Goal: Task Accomplishment & Management: Complete application form

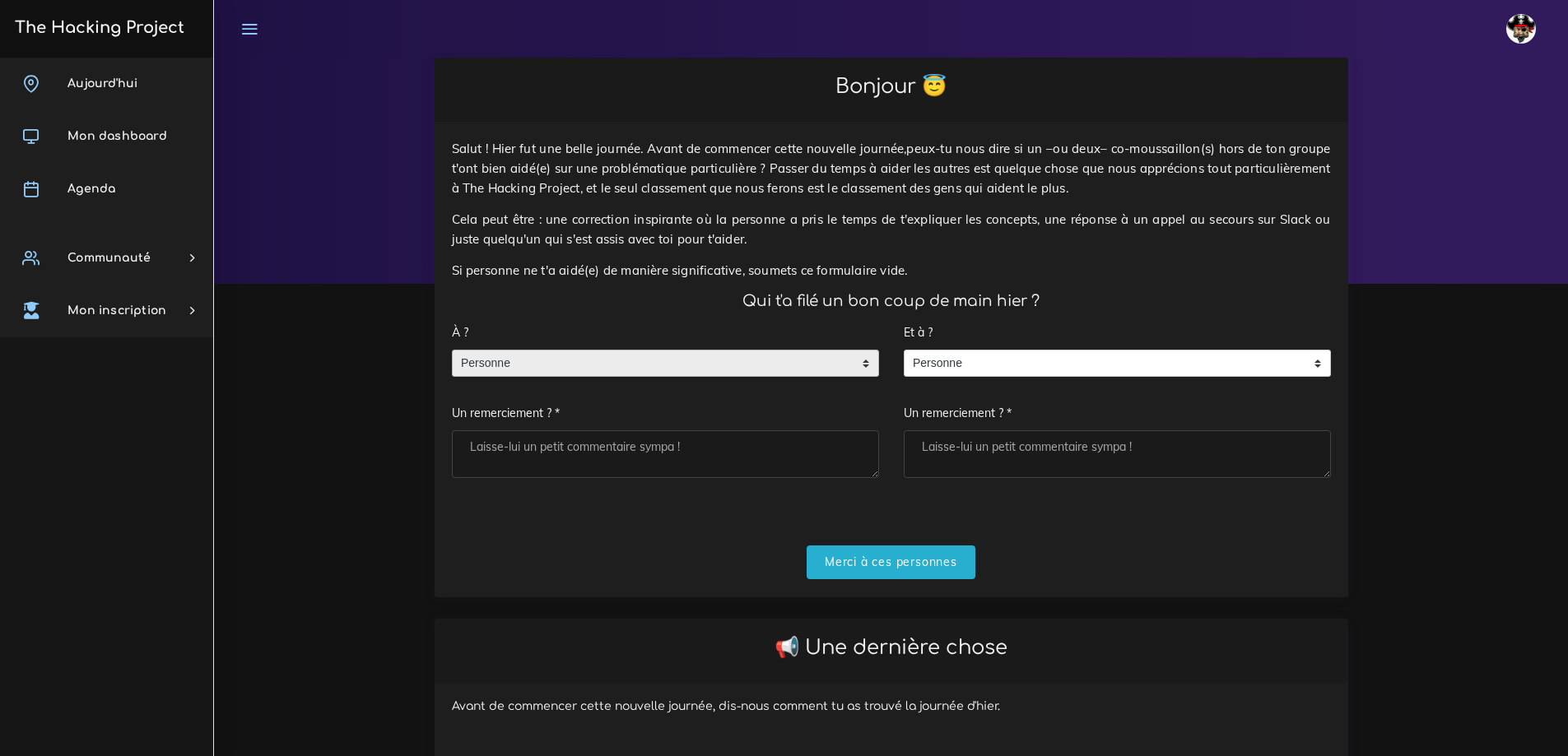
click at [623, 365] on span "Personne" at bounding box center [653, 363] width 401 height 26
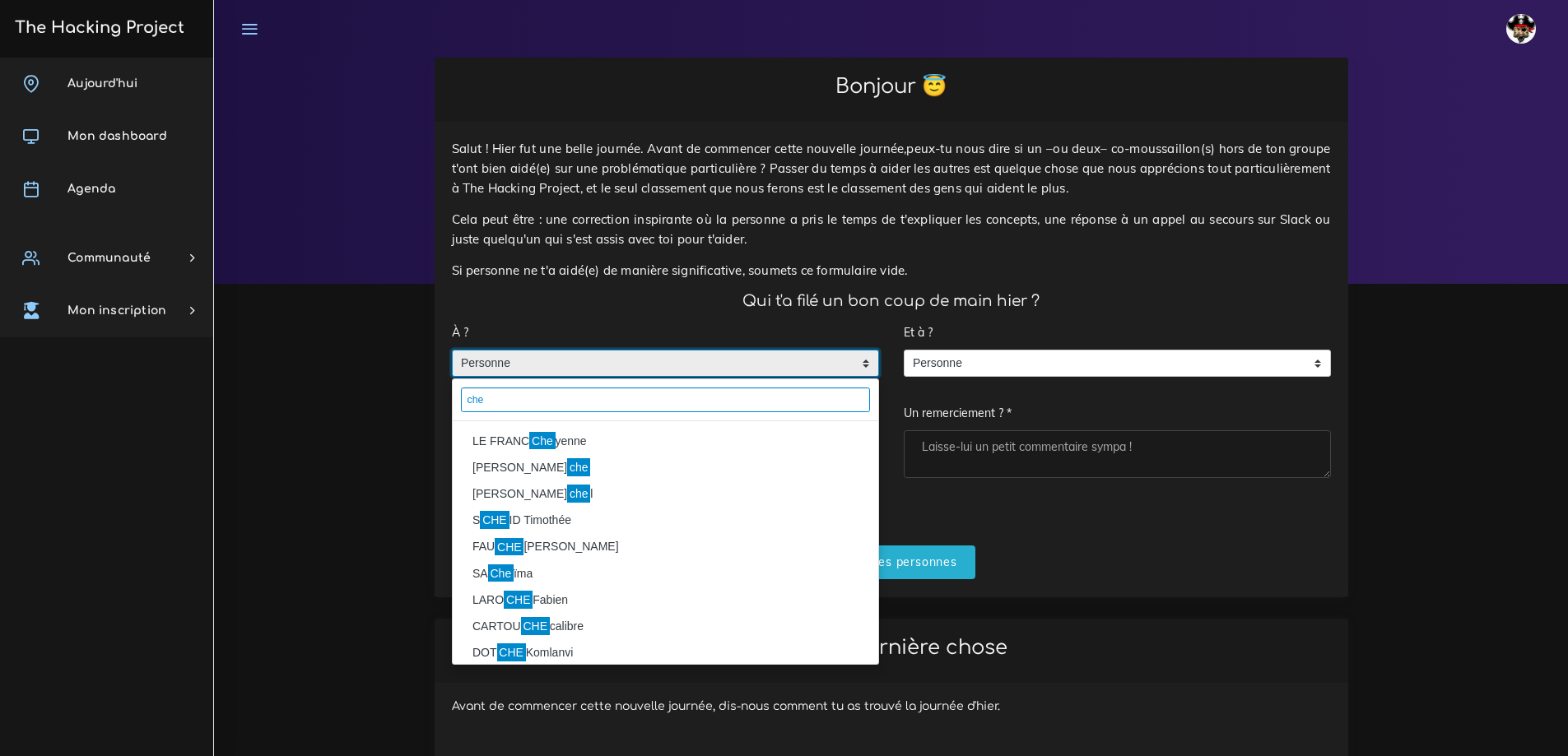
type input "che"
click at [534, 435] on mark "Che" at bounding box center [542, 440] width 25 height 18
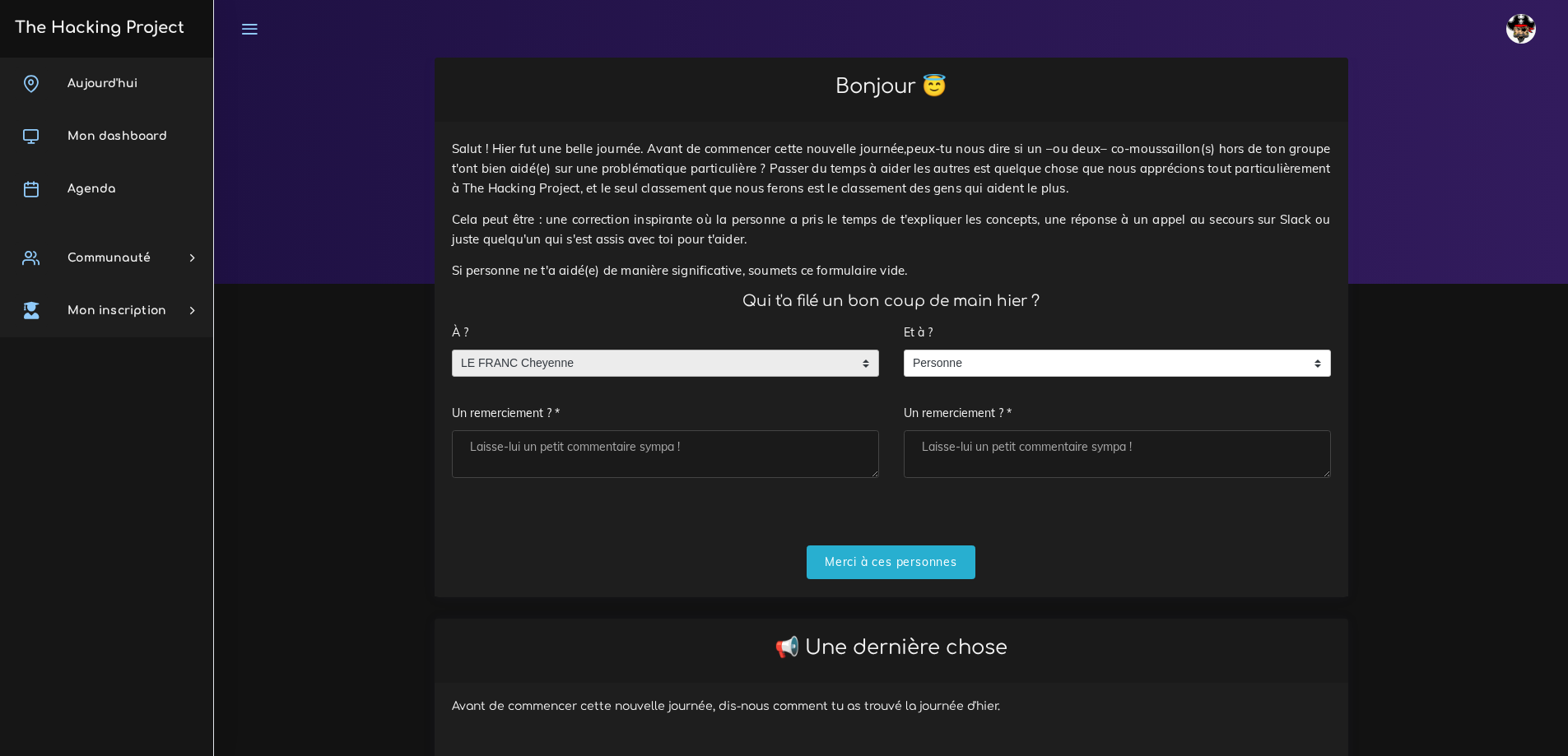
click at [559, 458] on textarea "Un remerciement ? *" at bounding box center [665, 454] width 427 height 48
type textarea "merci"
click at [908, 563] on input "Merci à ces personnes" at bounding box center [891, 563] width 169 height 34
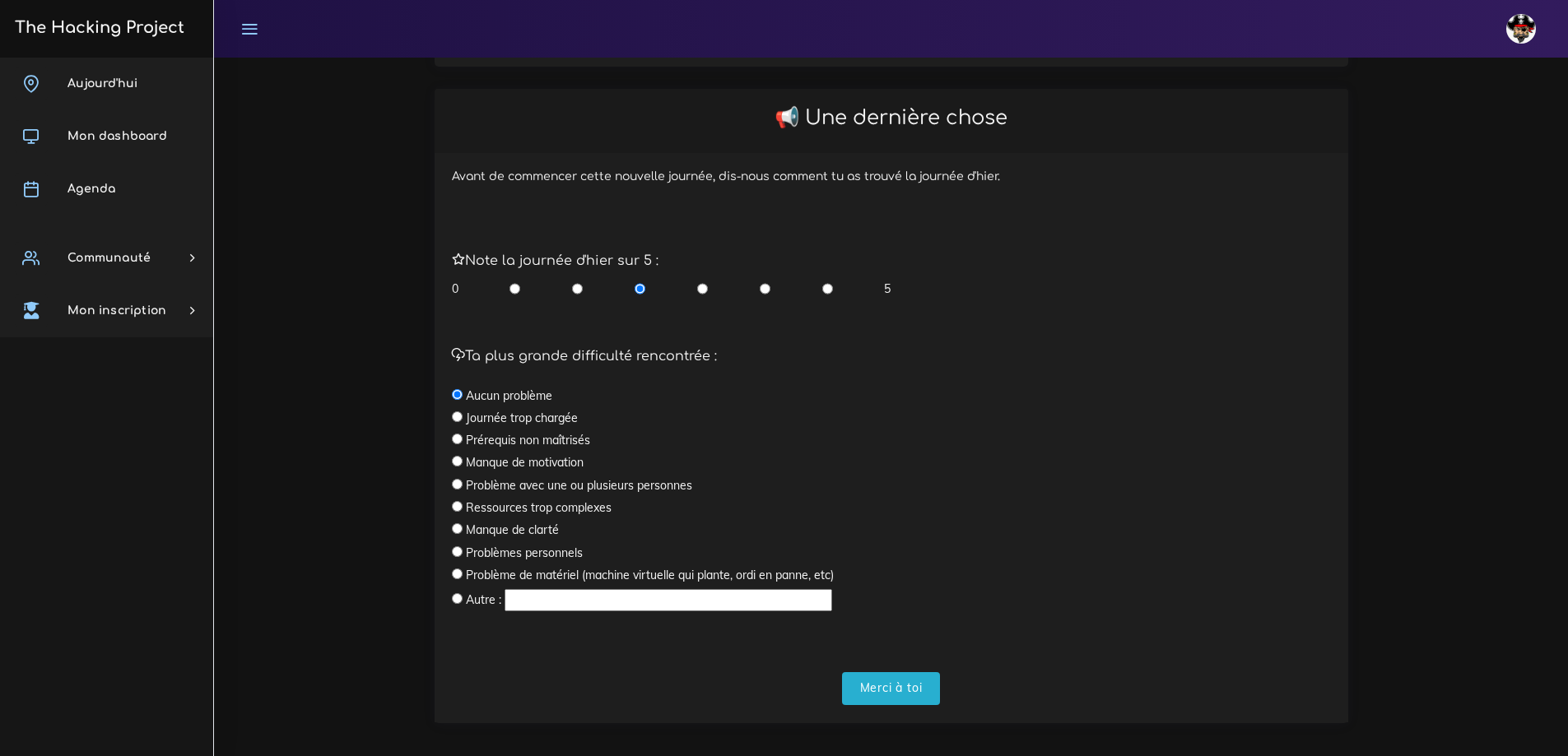
scroll to position [329, 0]
drag, startPoint x: 825, startPoint y: 287, endPoint x: 824, endPoint y: 316, distance: 29.0
click at [825, 287] on input "radio" at bounding box center [828, 288] width 11 height 16
radio input "true"
click at [910, 691] on input "Merci à toi" at bounding box center [891, 688] width 98 height 34
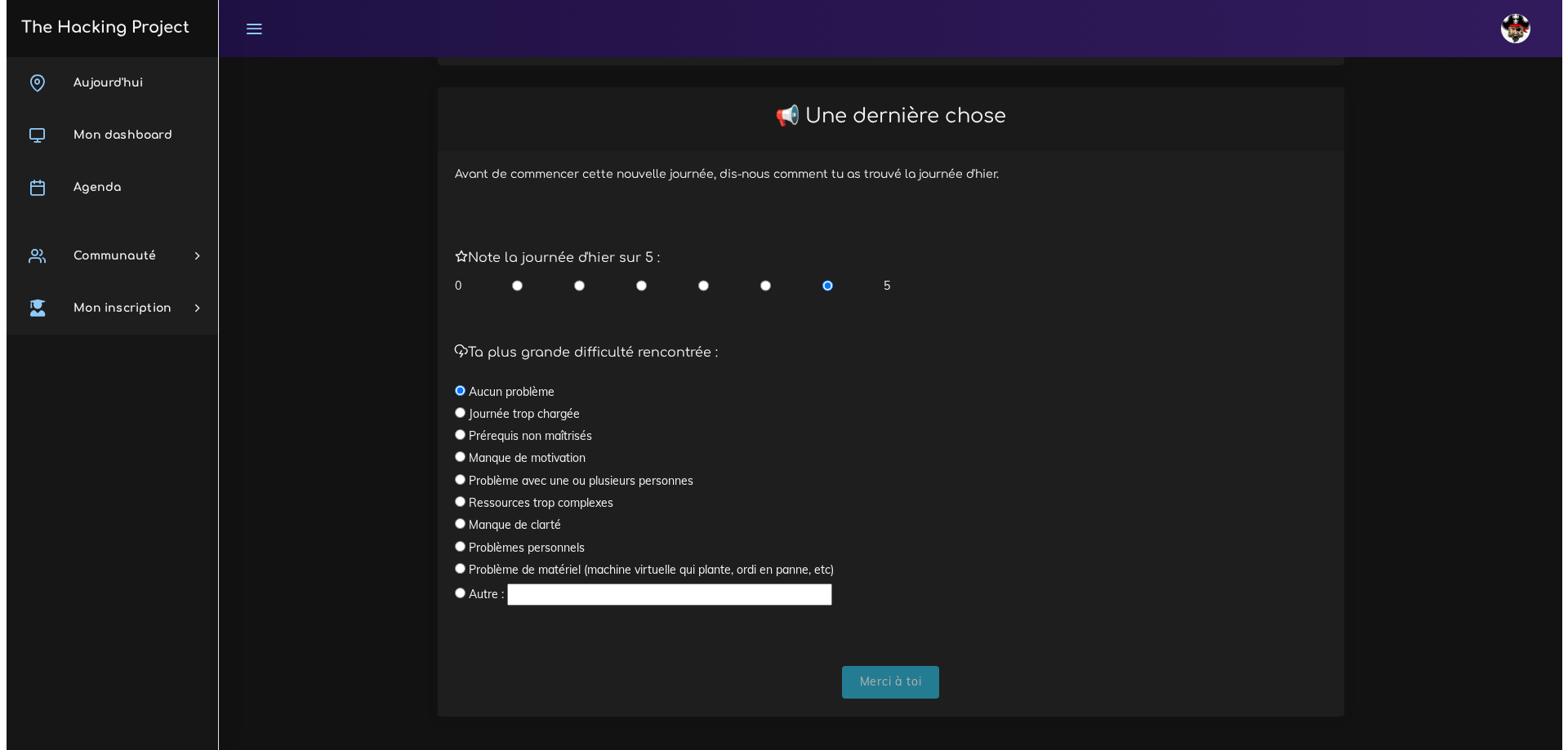
scroll to position [0, 0]
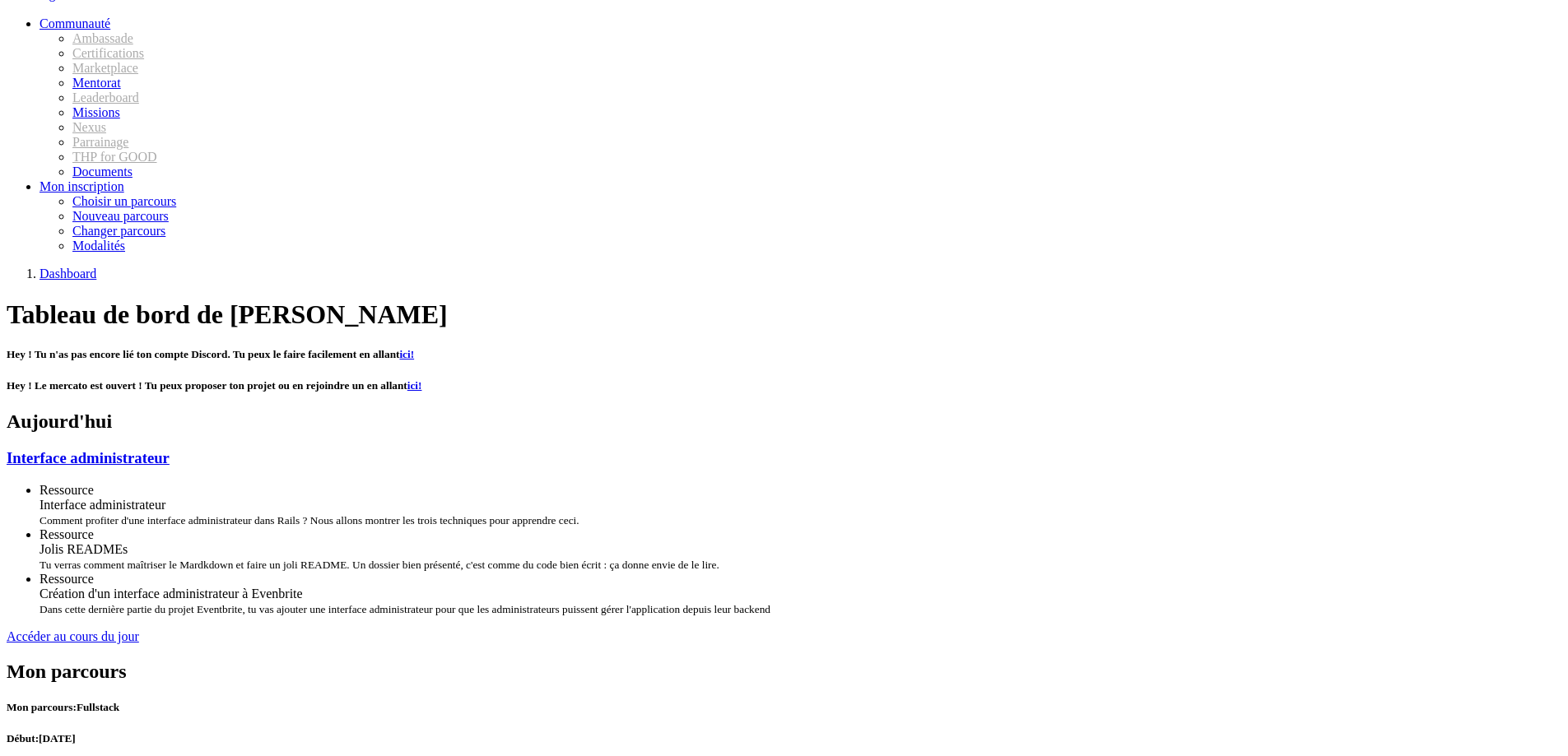
scroll to position [82, 0]
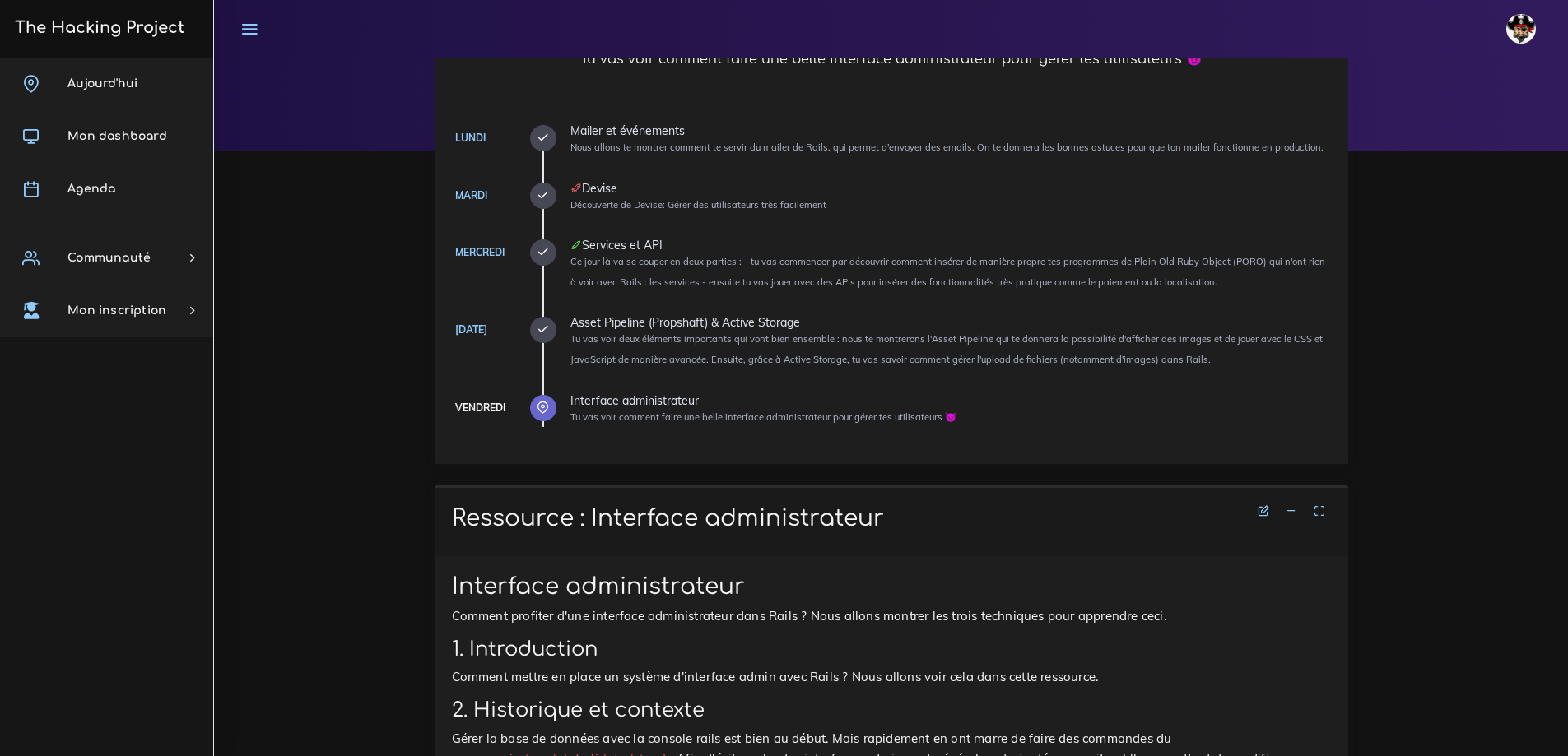
scroll to position [412, 0]
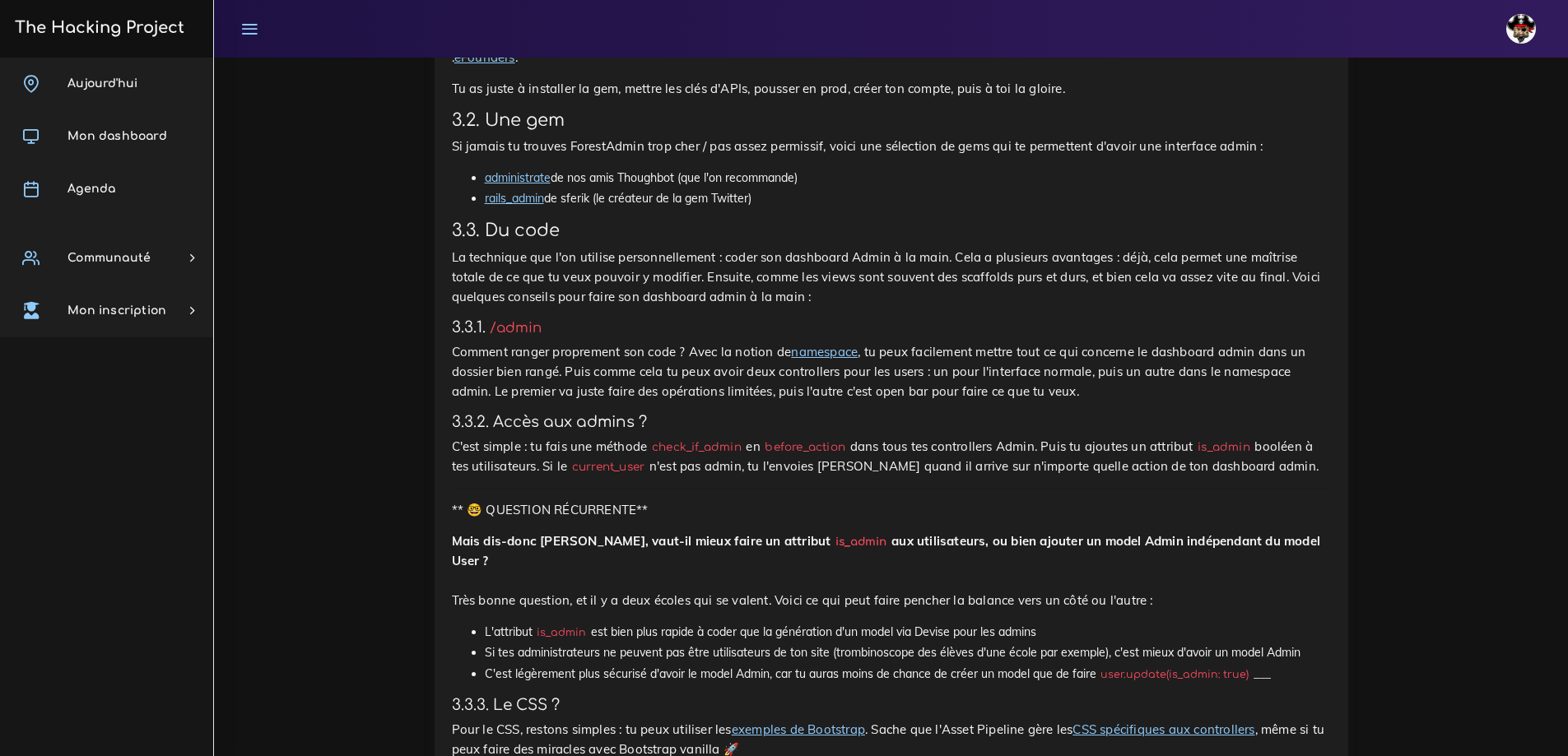
scroll to position [843, 0]
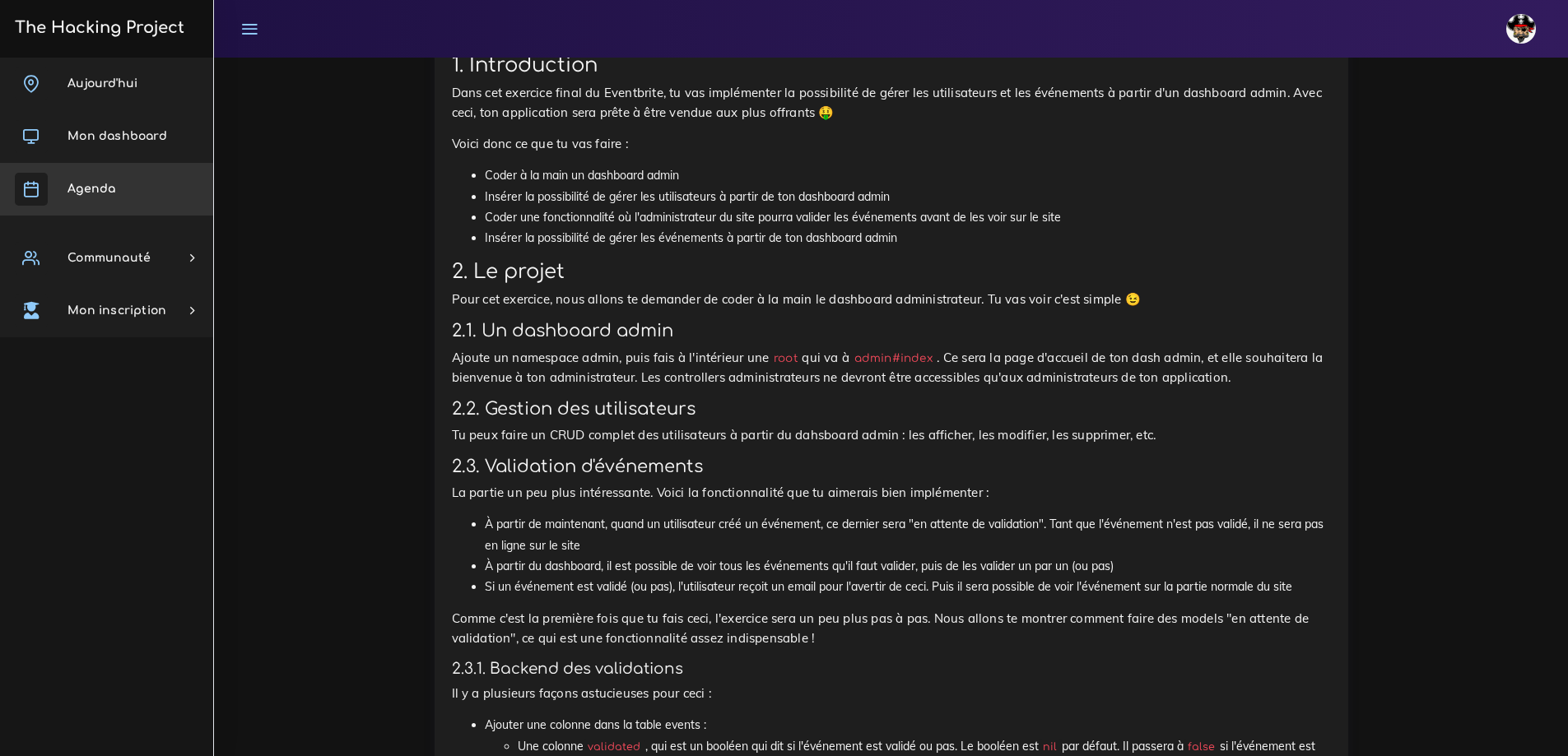
scroll to position [658, 0]
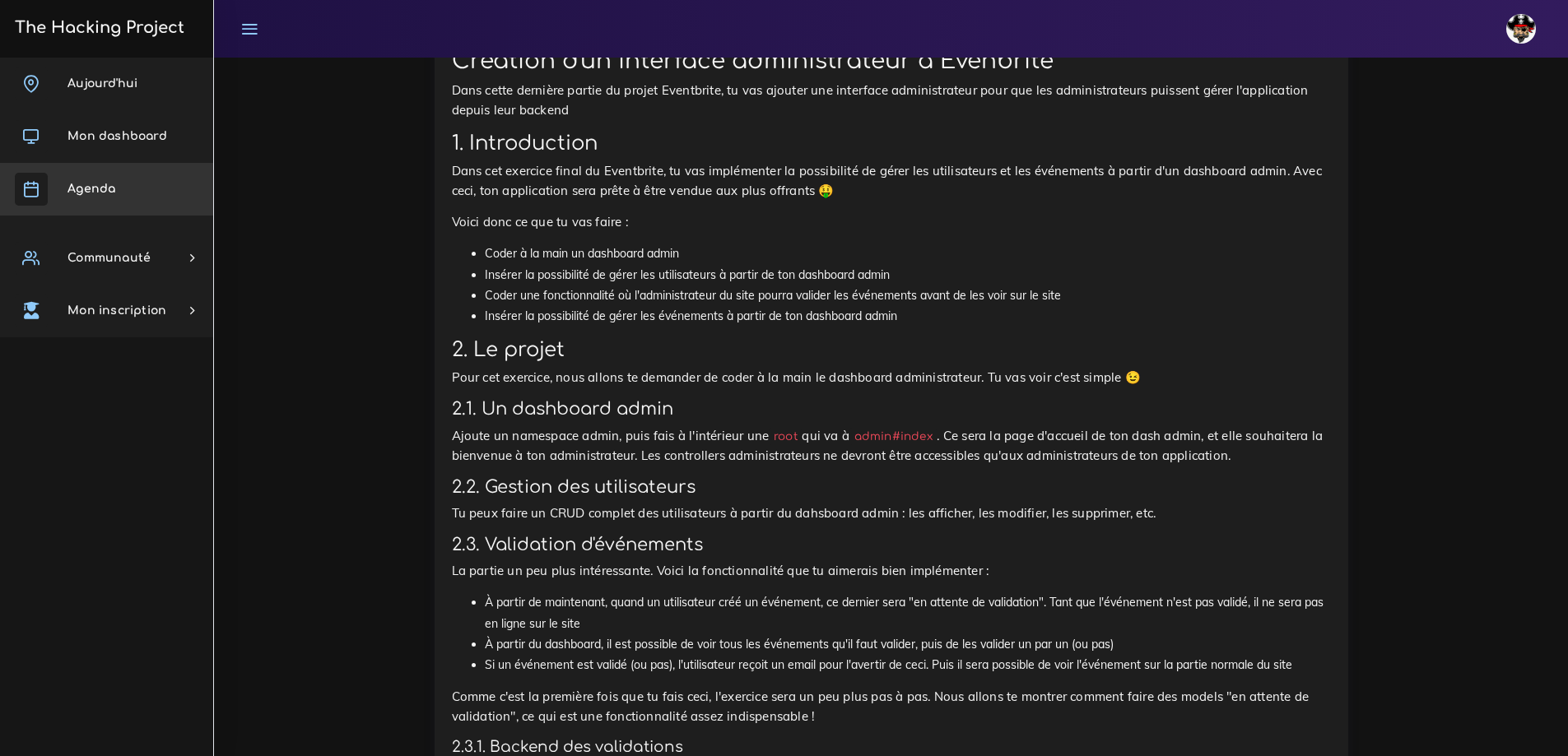
click at [95, 189] on span "Agenda" at bounding box center [92, 188] width 48 height 13
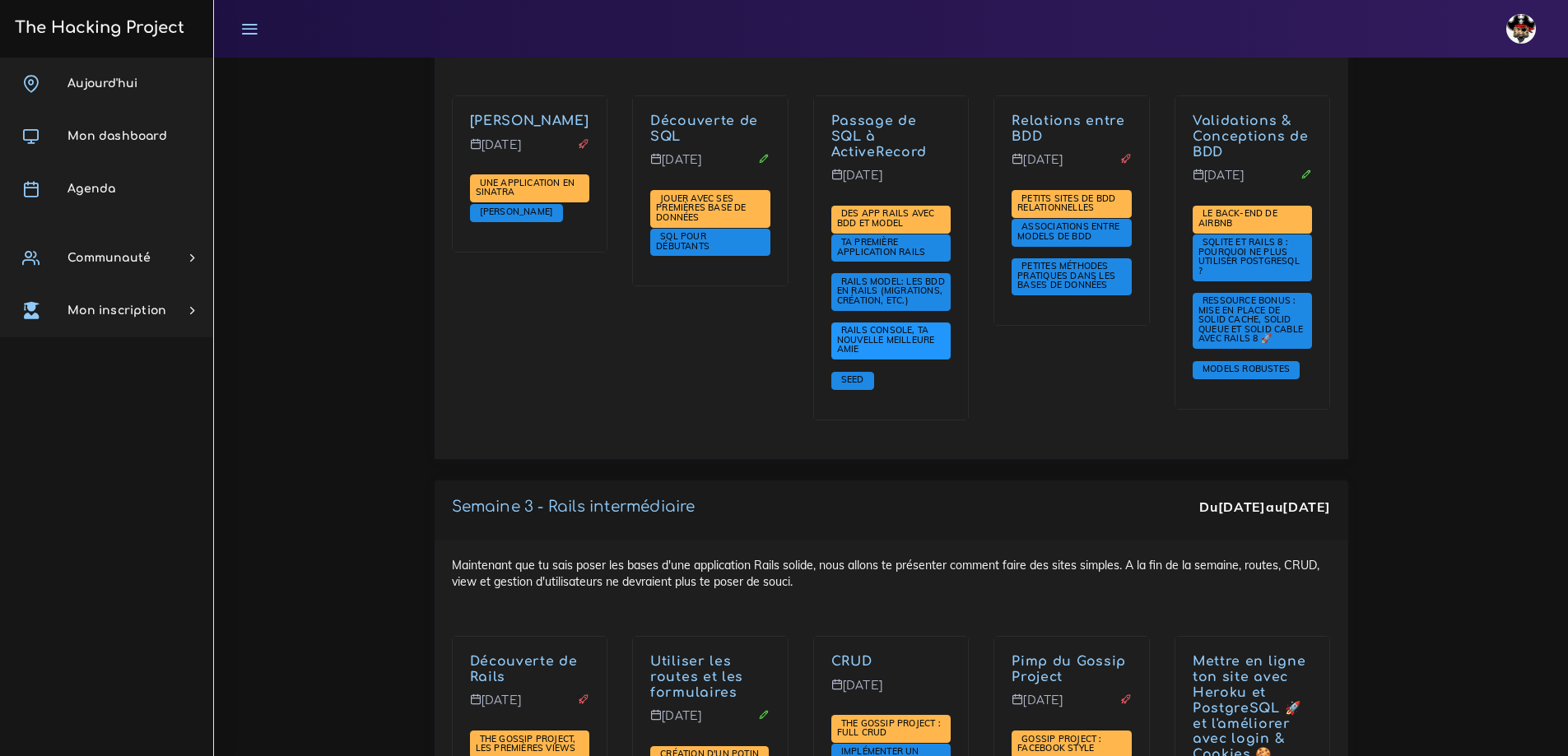
scroll to position [3044, 0]
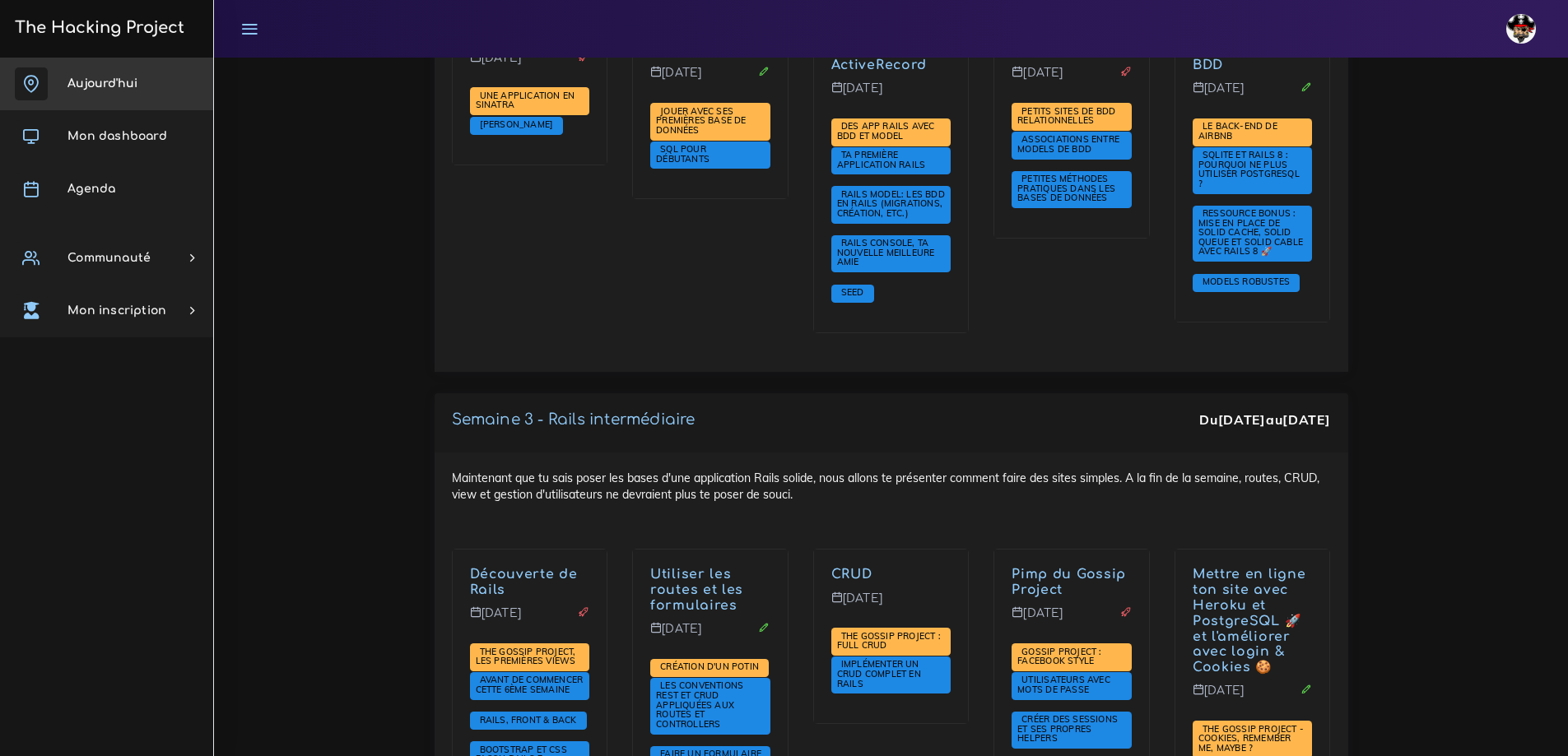
click at [61, 92] on link "Aujourd'hui" at bounding box center [106, 84] width 213 height 53
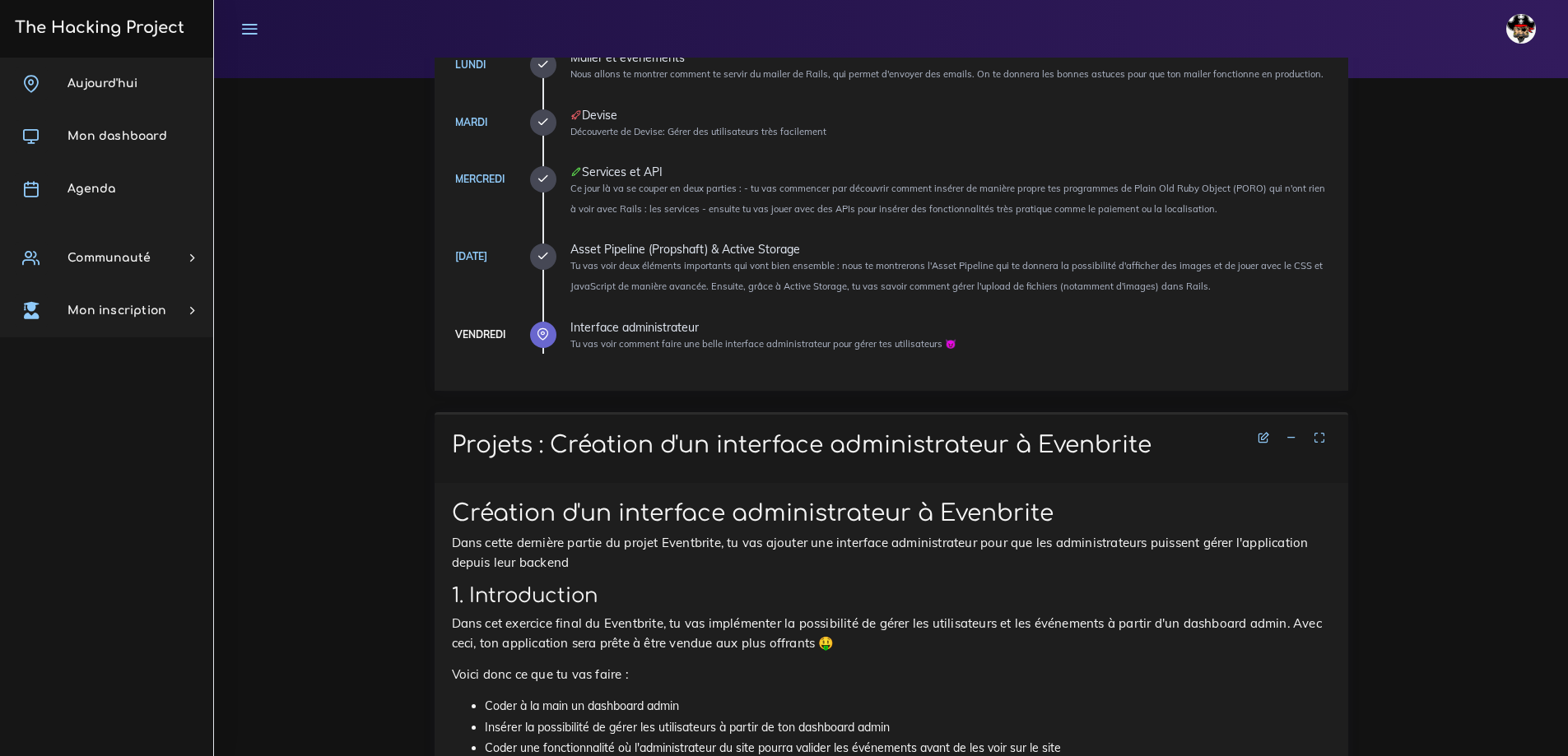
scroll to position [82, 0]
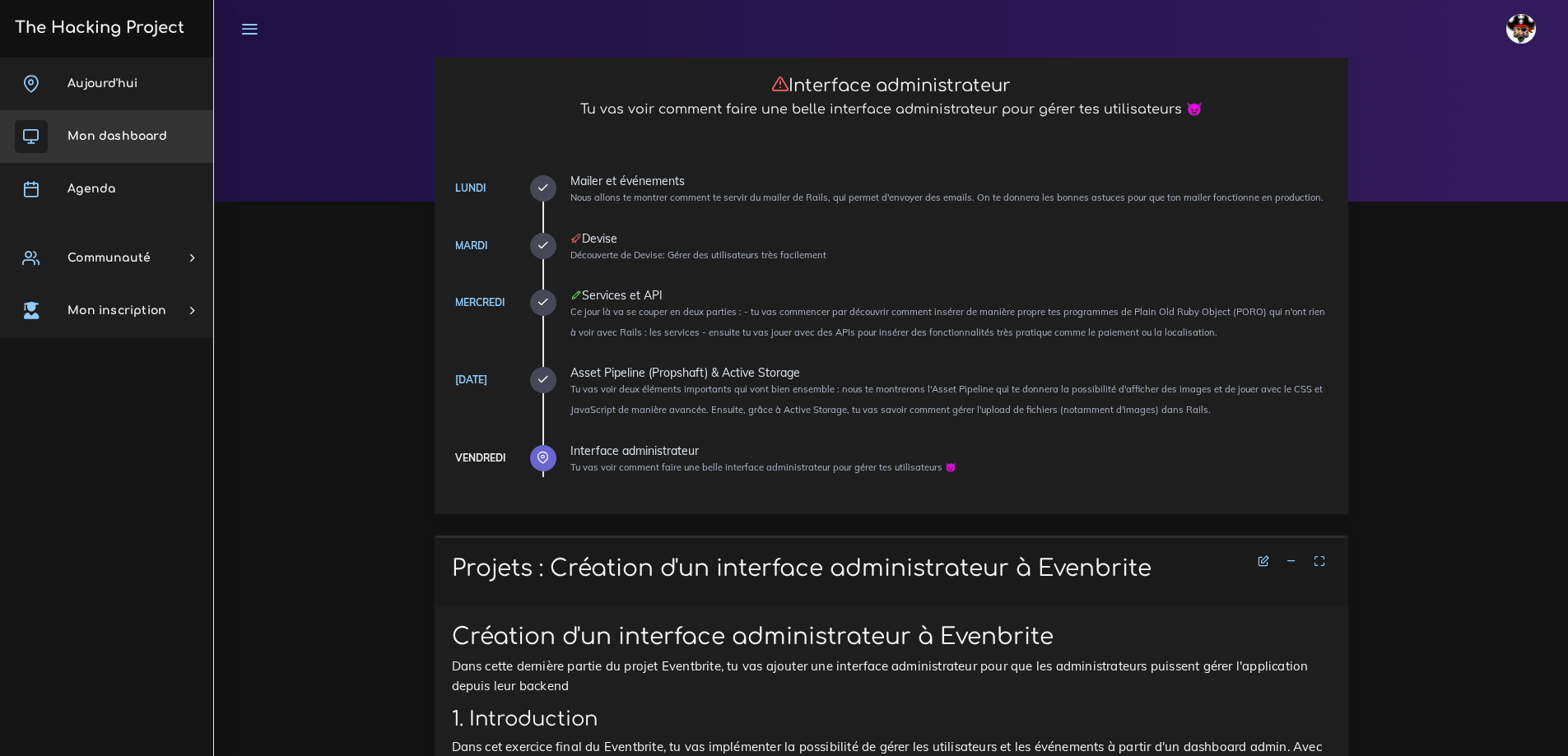
click at [115, 135] on span "Mon dashboard" at bounding box center [117, 136] width 99 height 13
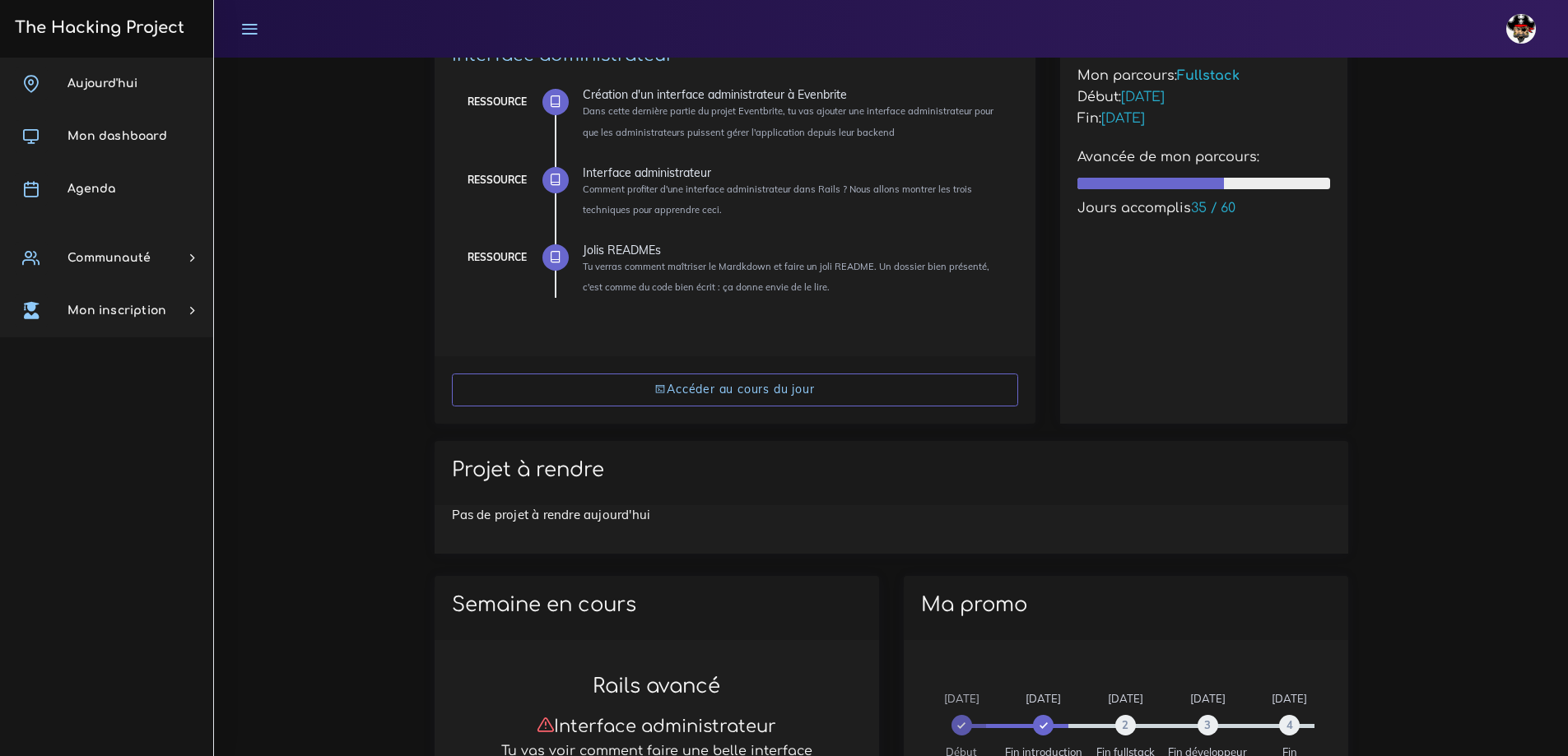
scroll to position [329, 0]
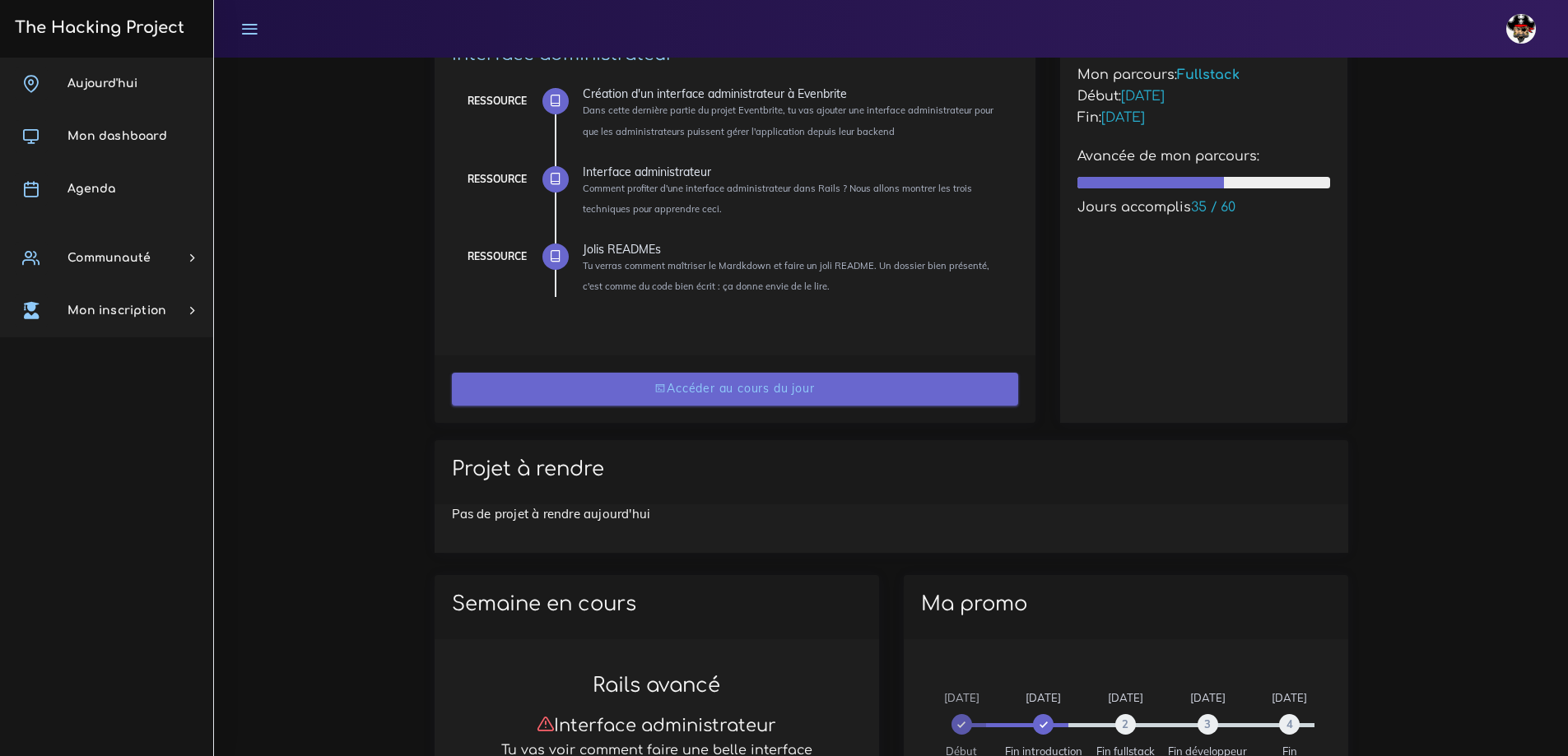
click at [767, 392] on link "Accéder au cours du jour" at bounding box center [734, 389] width 566 height 34
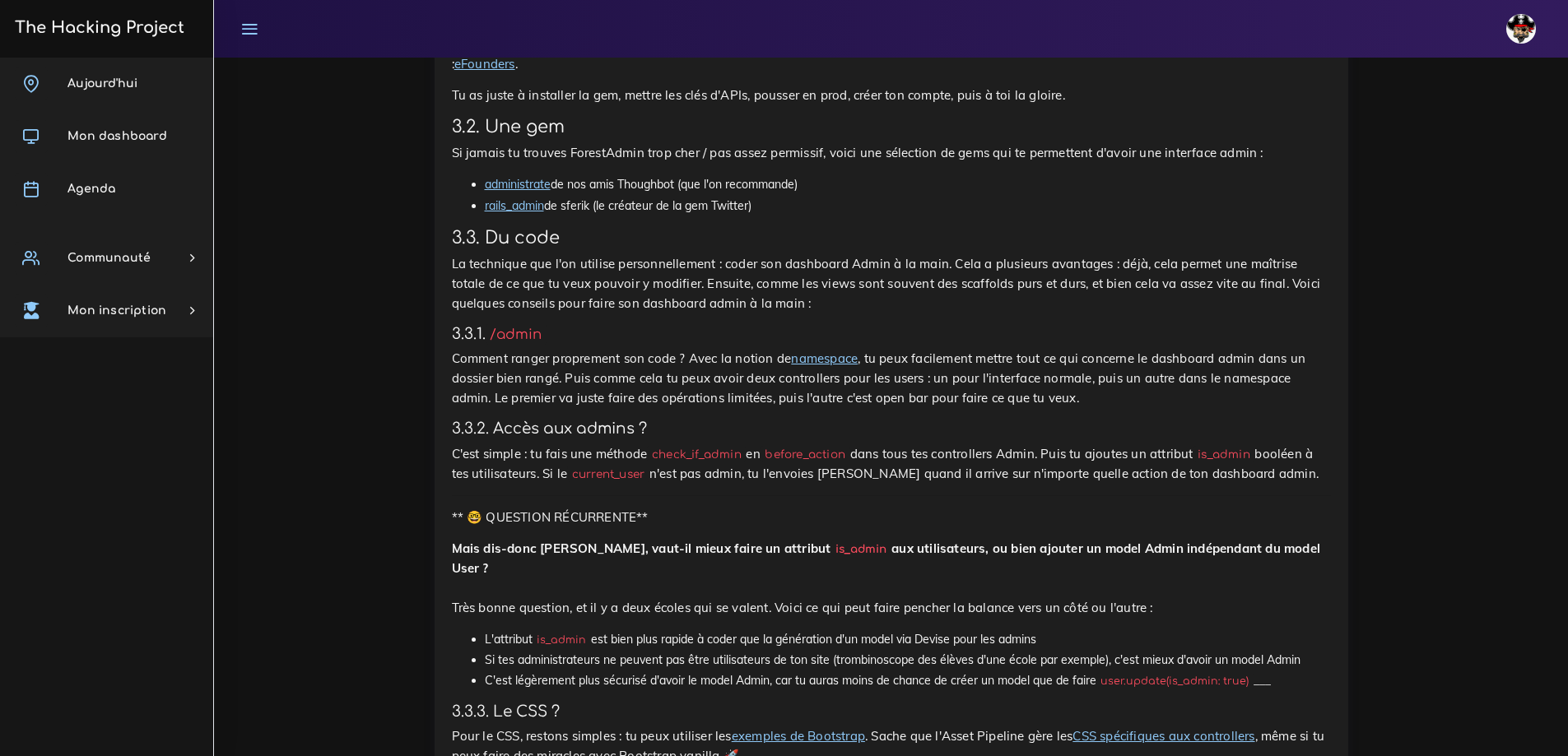
scroll to position [2652, 0]
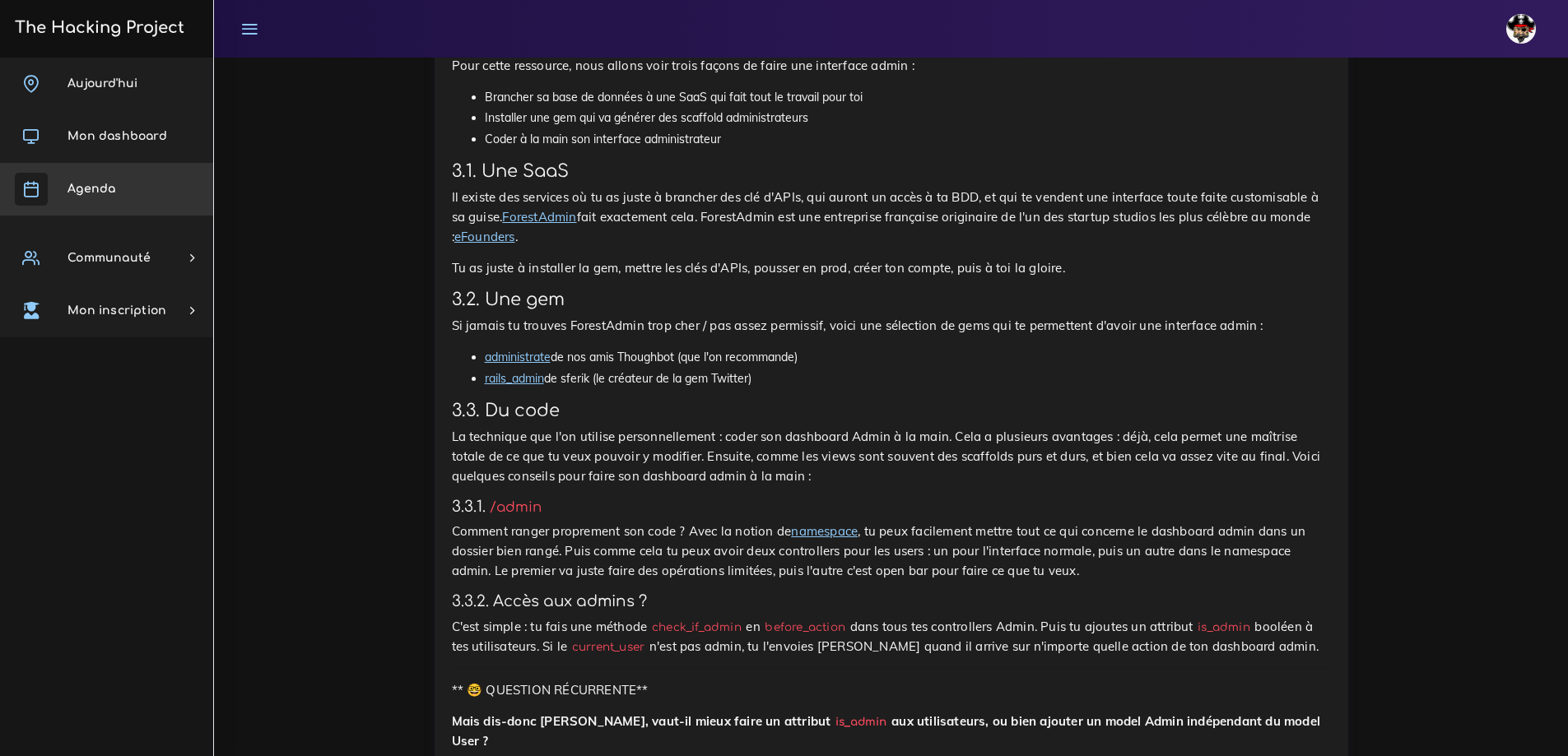
click at [115, 188] on link "Agenda" at bounding box center [106, 189] width 213 height 53
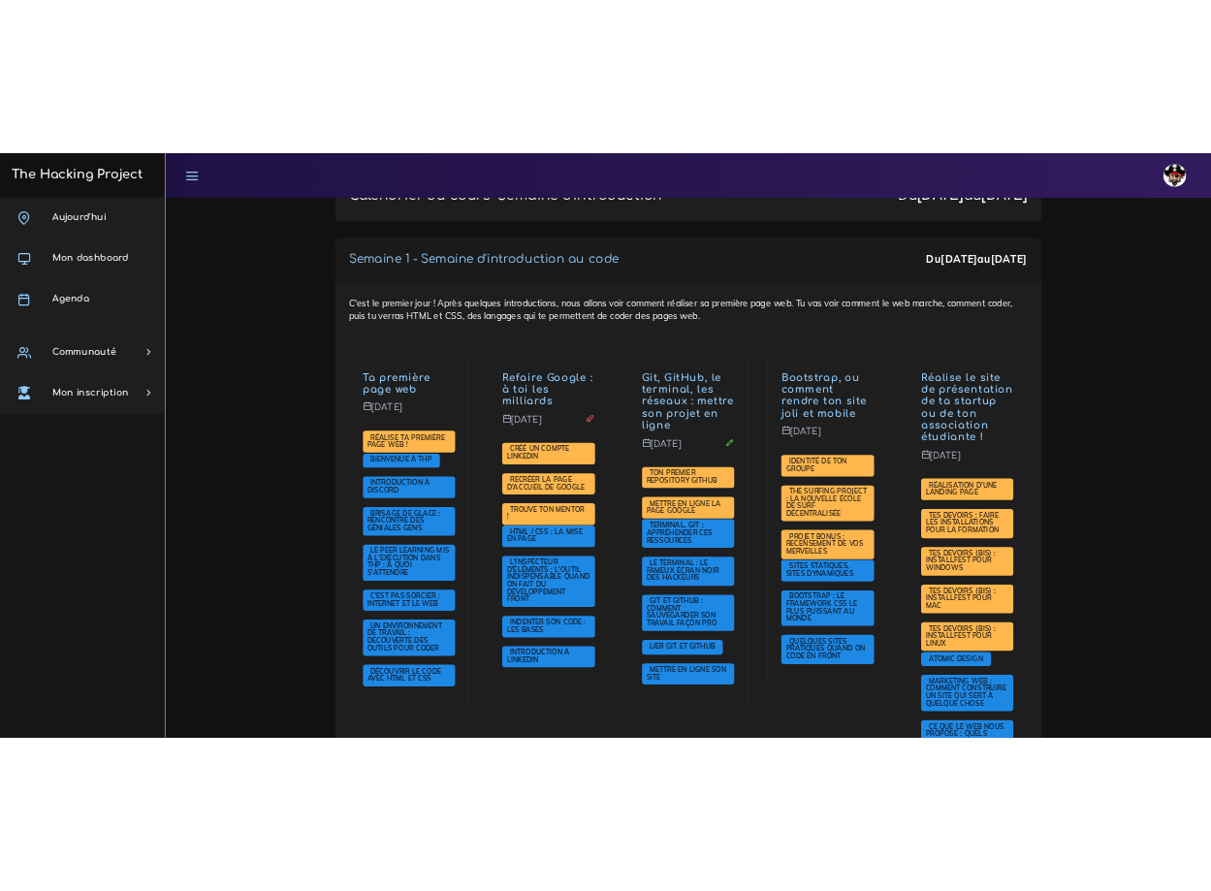
scroll to position [291, 0]
